Goal: Information Seeking & Learning: Learn about a topic

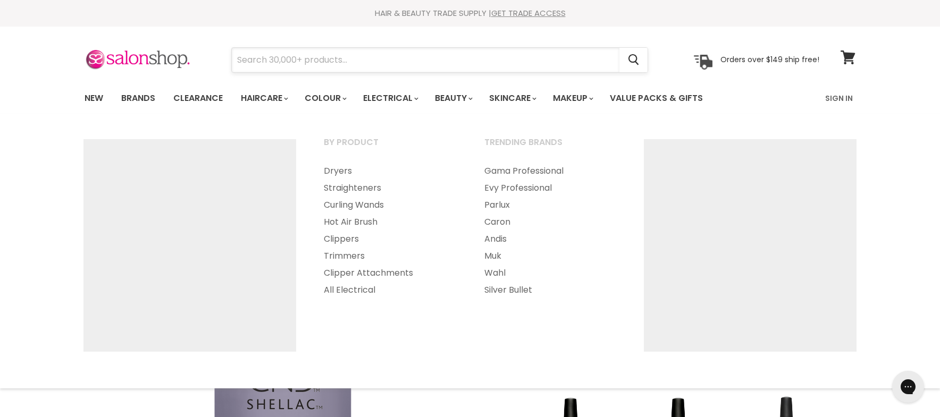
click at [266, 58] on input "Search" at bounding box center [426, 60] width 388 height 24
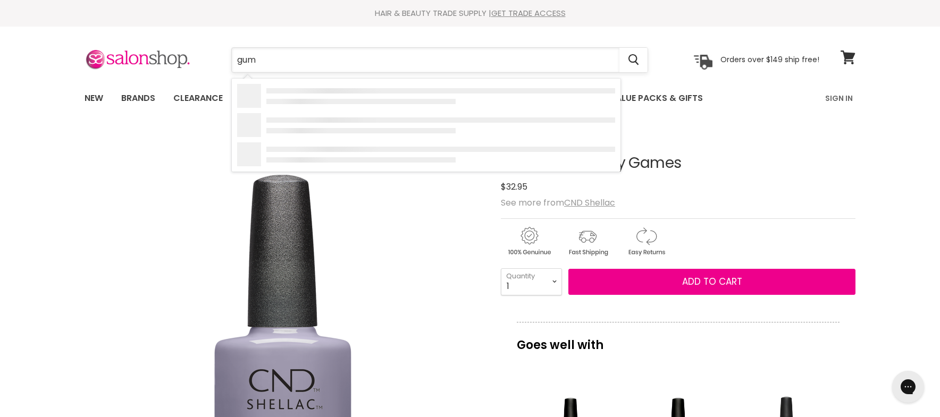
type input "gumm"
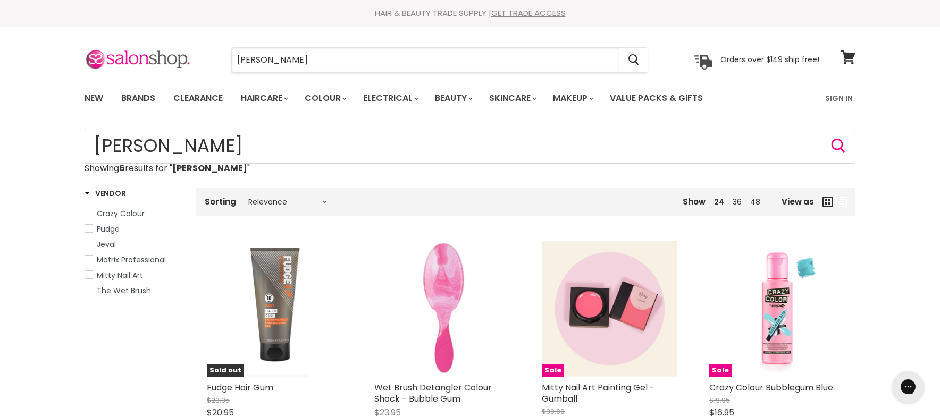
drag, startPoint x: 274, startPoint y: 61, endPoint x: 203, endPoint y: 59, distance: 71.8
click at [203, 59] on div "gumm Cancel Orders over $149 ship free!" at bounding box center [452, 60] width 735 height 24
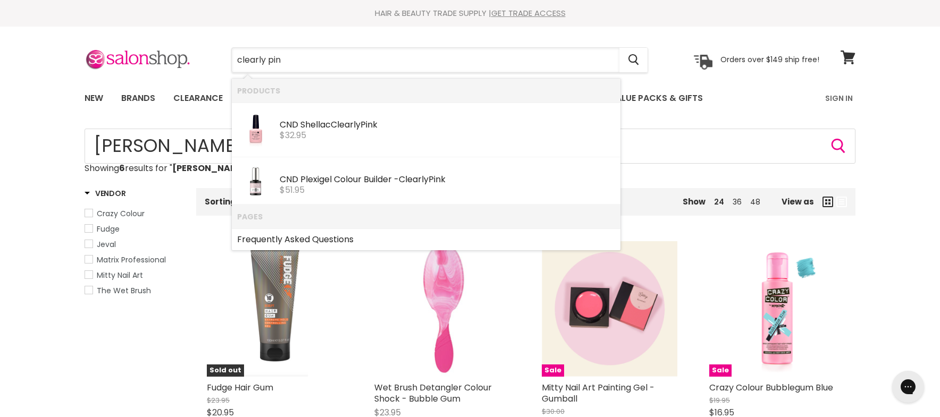
type input "clearly pink"
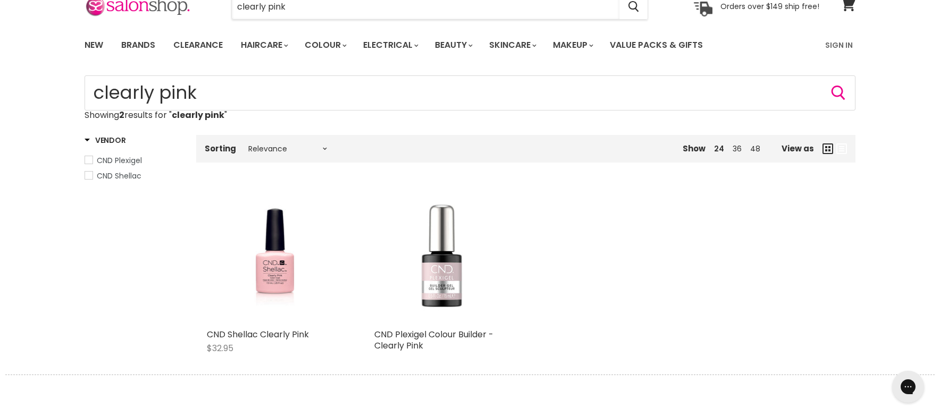
drag, startPoint x: 297, startPoint y: 3, endPoint x: 208, endPoint y: 10, distance: 89.1
click at [212, 10] on div "clearly pink Cancel" at bounding box center [439, 7] width 471 height 24
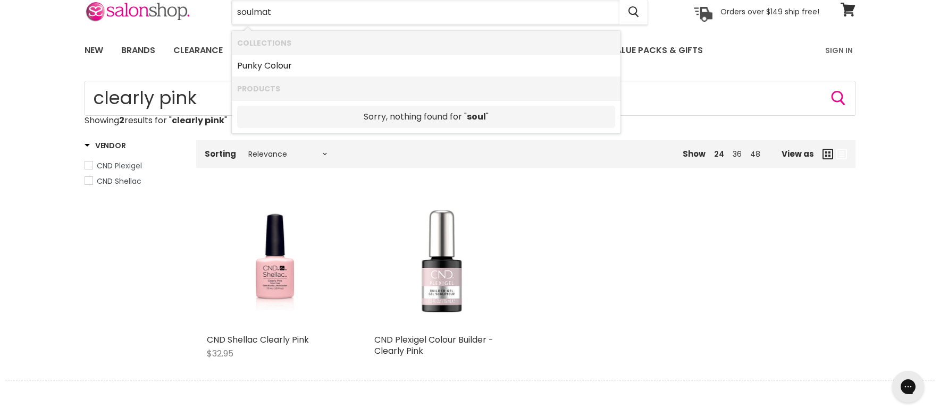
type input "soulmate"
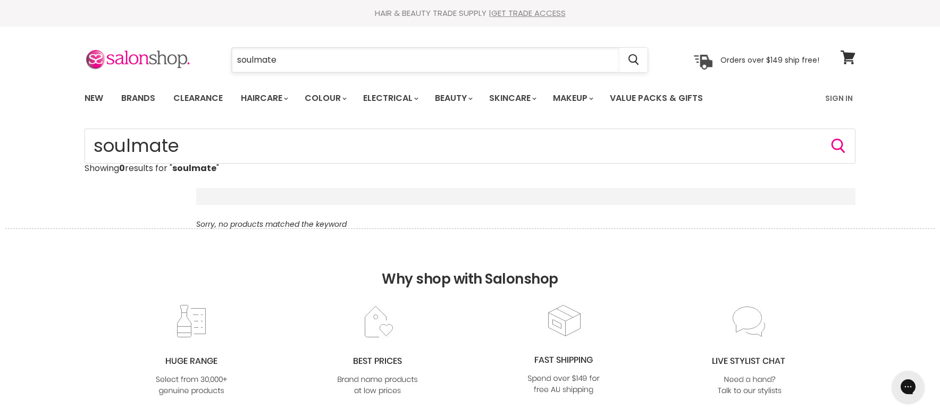
click at [256, 61] on input "soulmate" at bounding box center [426, 60] width 388 height 24
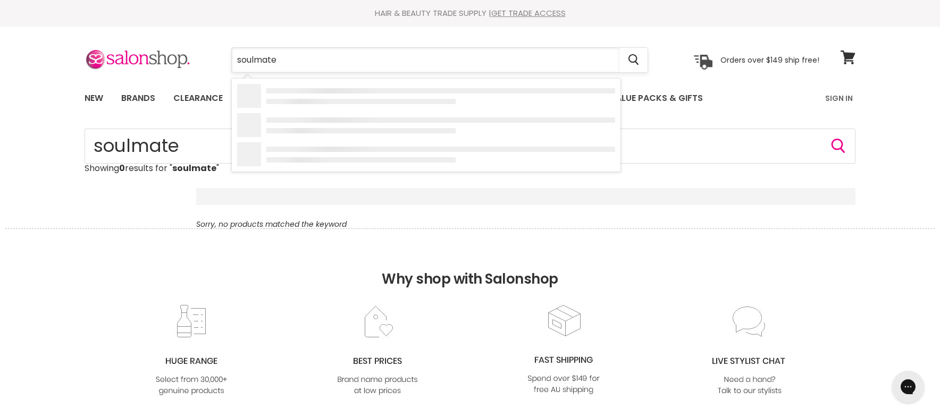
type input "soul mate"
type input "morning dew"
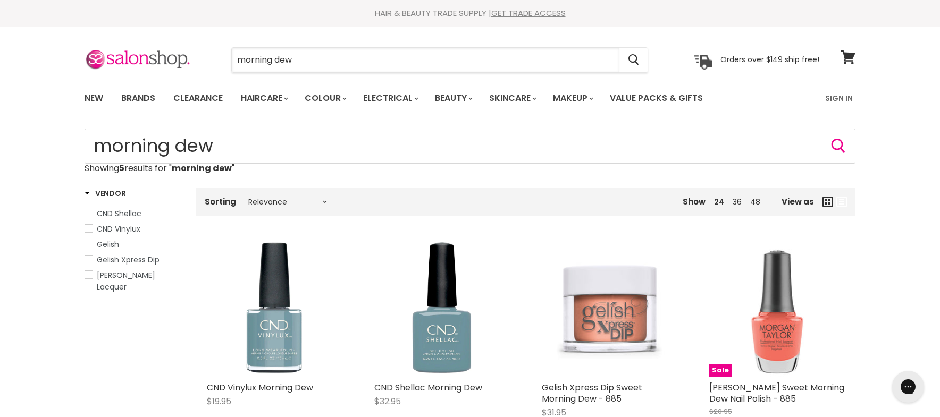
drag, startPoint x: 342, startPoint y: 58, endPoint x: 211, endPoint y: 48, distance: 131.7
click at [211, 48] on div "morning dew Cancel" at bounding box center [439, 60] width 471 height 24
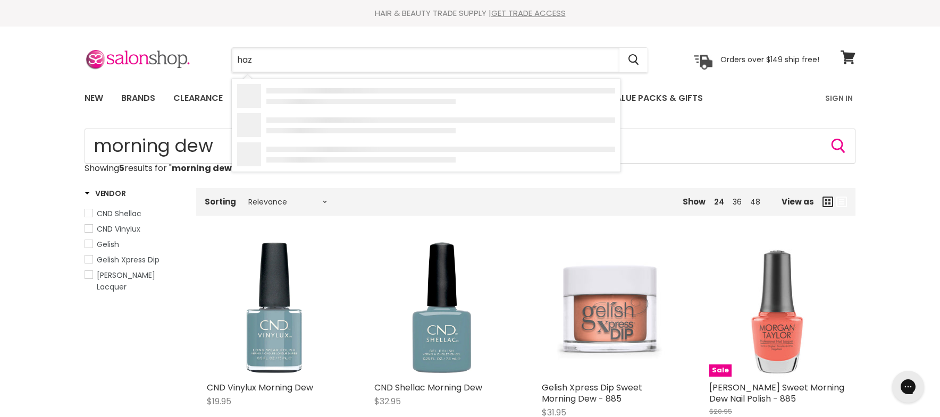
type input "haze"
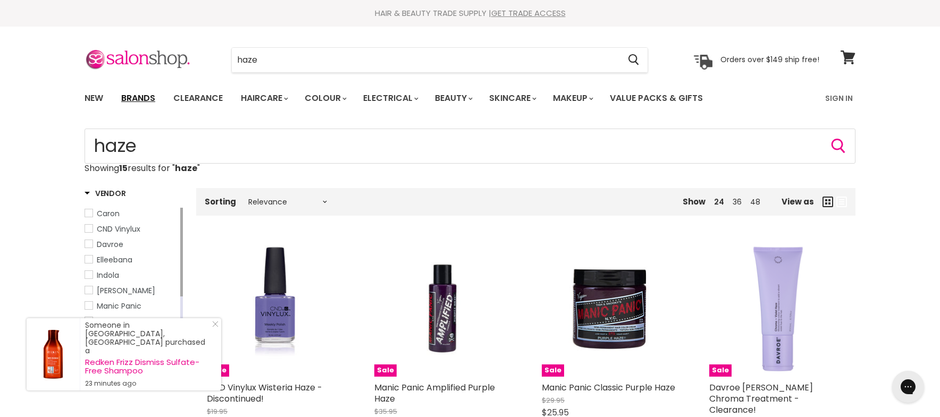
click at [126, 106] on link "Brands" at bounding box center [138, 98] width 50 height 22
